Goal: Information Seeking & Learning: Learn about a topic

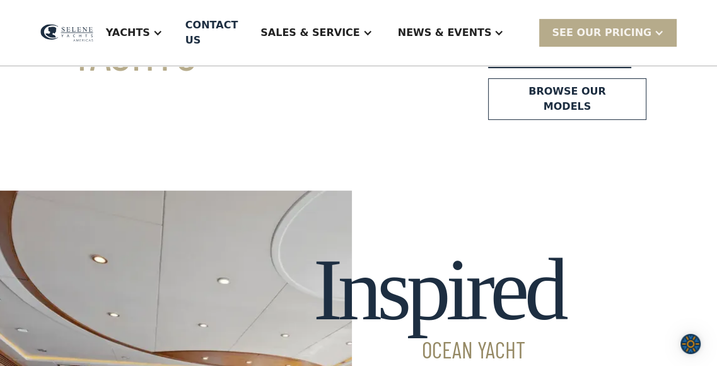
scroll to position [260, 0]
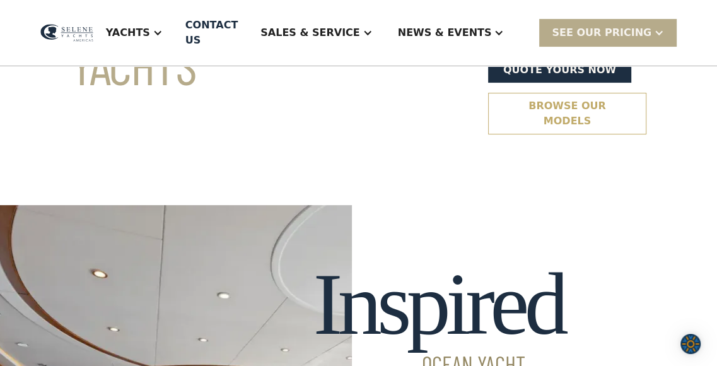
click at [508, 111] on link "Browse our models" at bounding box center [567, 114] width 158 height 42
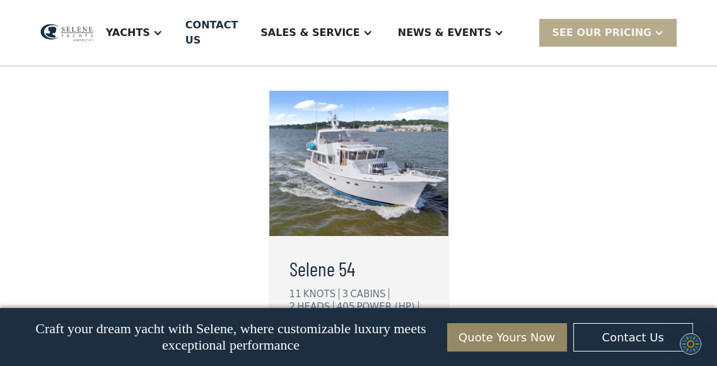
scroll to position [3265, 0]
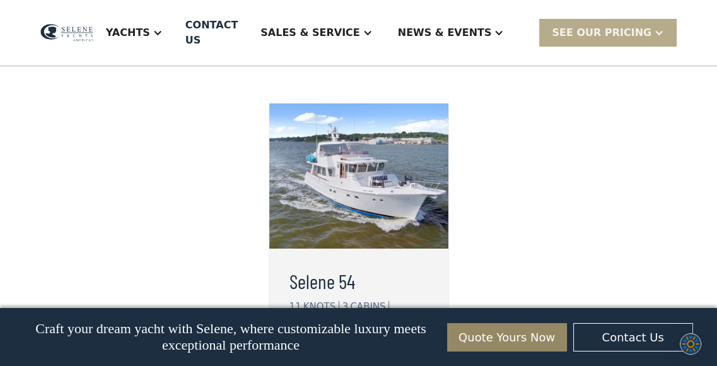
click at [396, 211] on img at bounding box center [358, 175] width 179 height 145
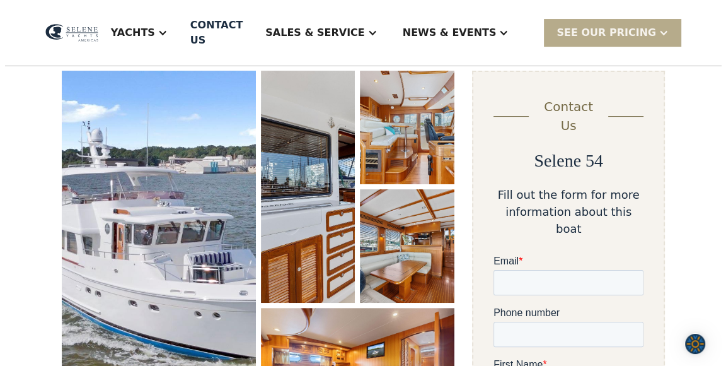
scroll to position [151, 0]
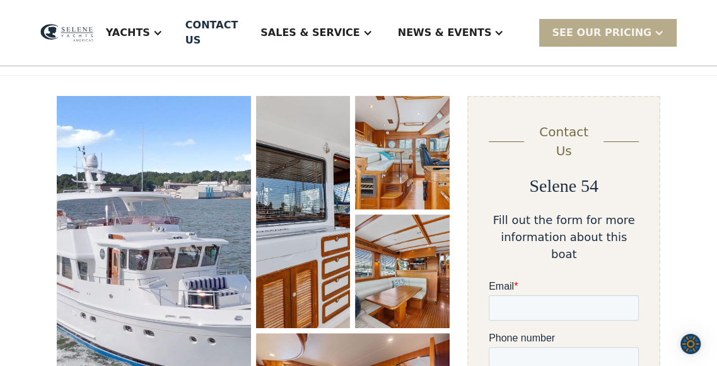
click at [144, 187] on img "open lightbox" at bounding box center [154, 279] width 194 height 366
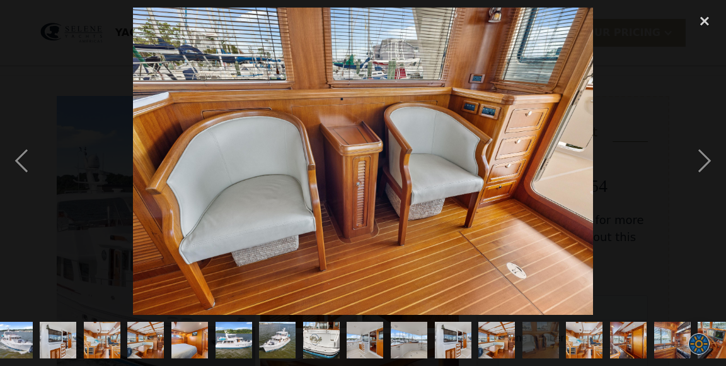
scroll to position [0, 0]
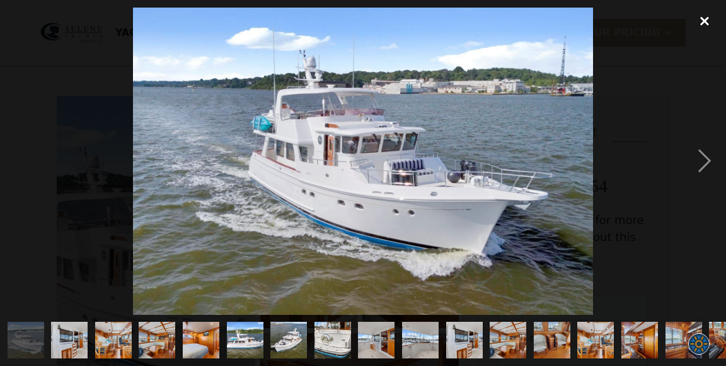
click at [705, 21] on div "close lightbox" at bounding box center [704, 22] width 43 height 28
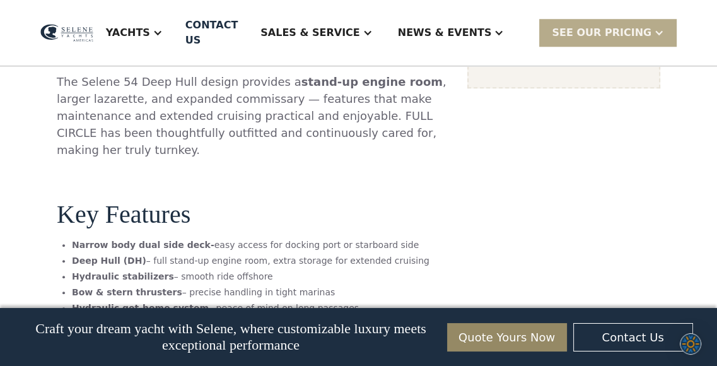
scroll to position [802, 0]
click at [705, 21] on div "Yachts Ocean Explorer Ocean Explorer 60 Ocean Explorer 72 Ocean Explorer 78 Cla…" at bounding box center [358, 33] width 717 height 66
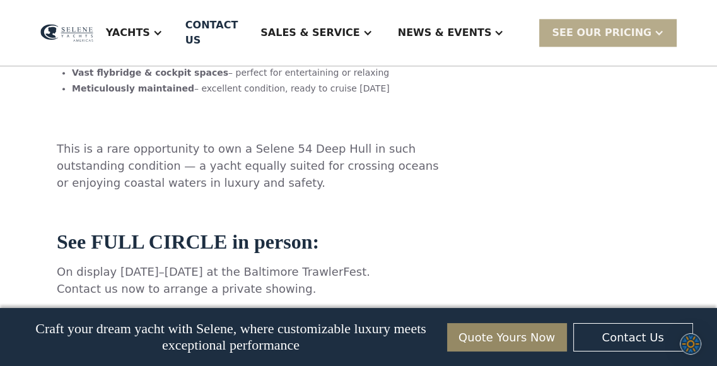
scroll to position [1100, 0]
click at [705, 21] on div "Yachts Ocean Explorer Ocean Explorer 60 Ocean Explorer 72 Ocean Explorer 78 Cla…" at bounding box center [358, 33] width 717 height 66
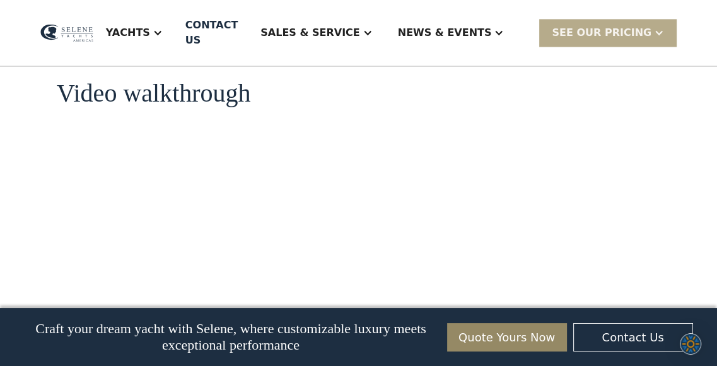
scroll to position [1407, 0]
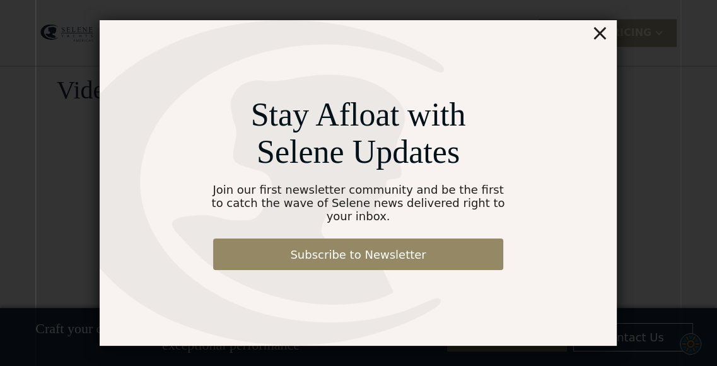
click at [599, 41] on div "×" at bounding box center [600, 32] width 18 height 25
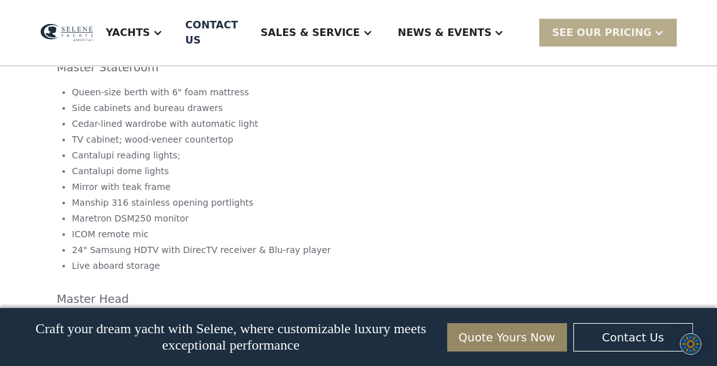
scroll to position [2417, 0]
